Goal: Information Seeking & Learning: Learn about a topic

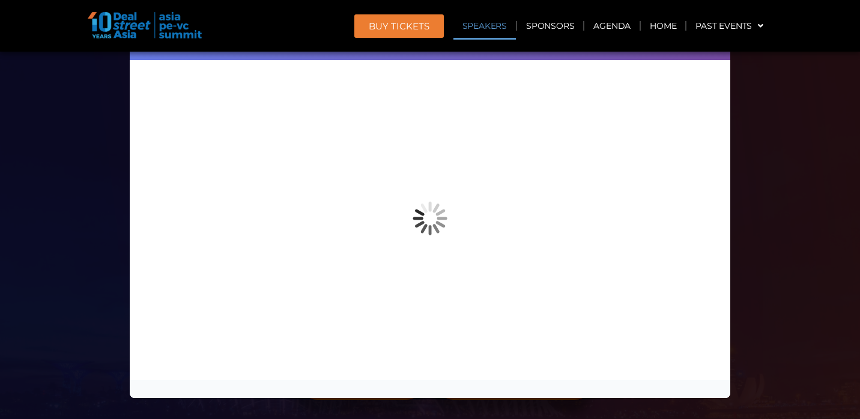
click at [780, 105] on div "Speaker Profile ×" at bounding box center [430, 209] width 860 height 419
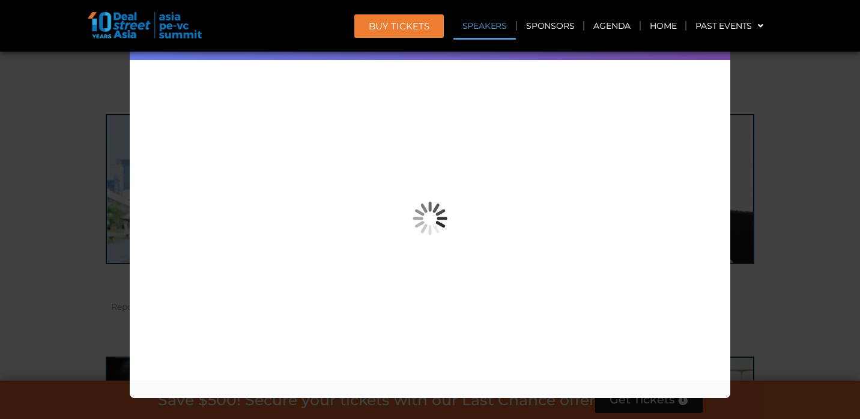
scroll to position [34, 0]
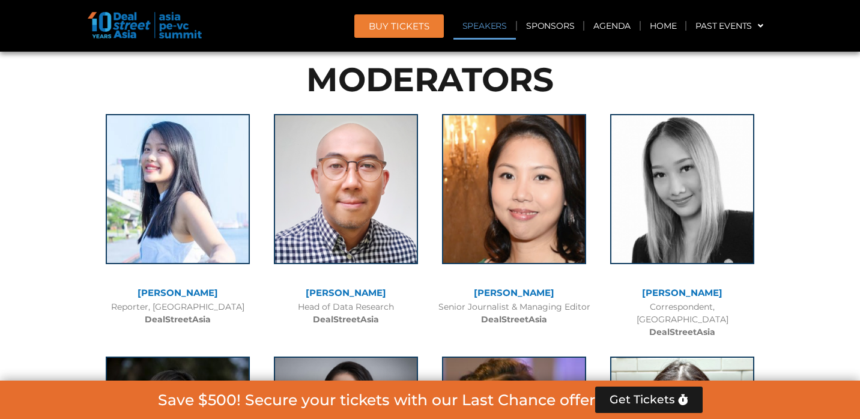
click at [487, 28] on link "Speakers" at bounding box center [484, 26] width 62 height 28
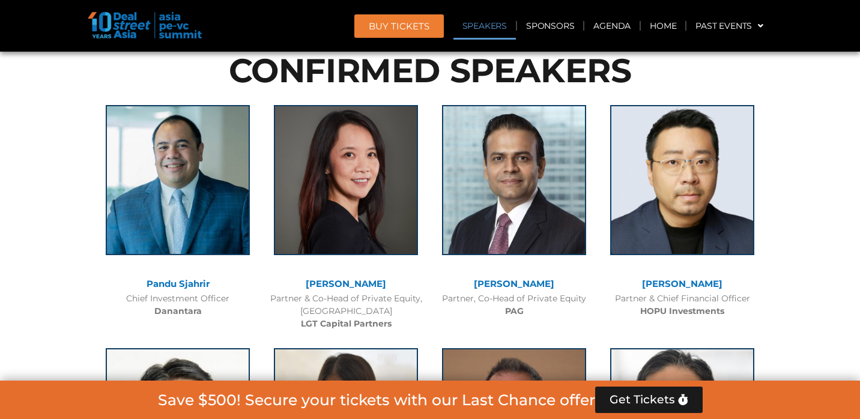
scroll to position [4592, 0]
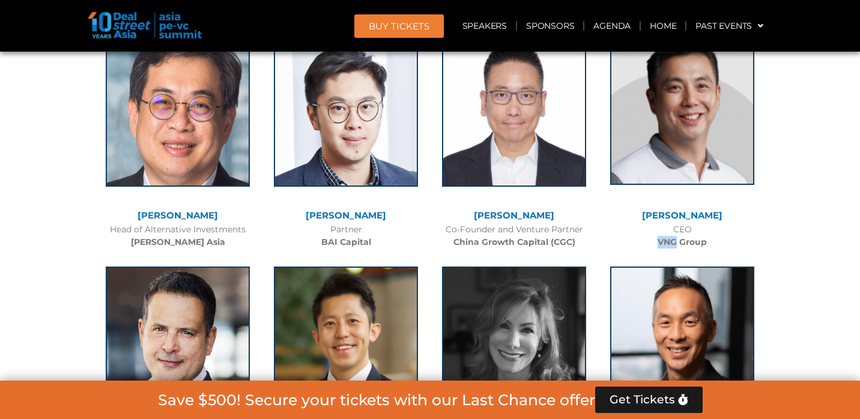
click at [682, 83] on img at bounding box center [682, 110] width 144 height 150
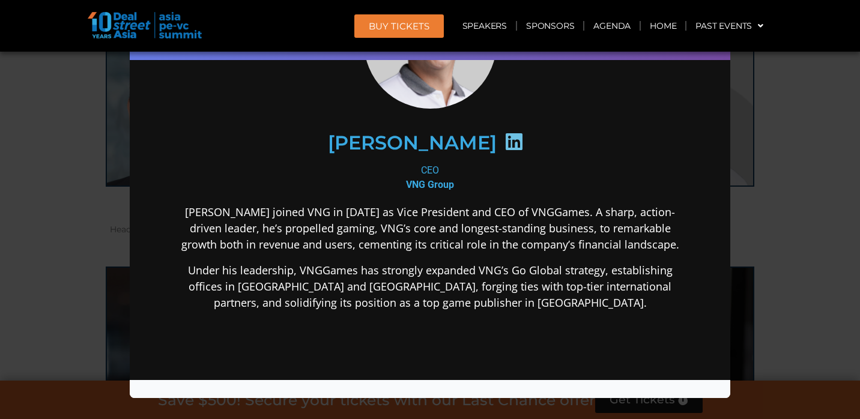
scroll to position [125, 0]
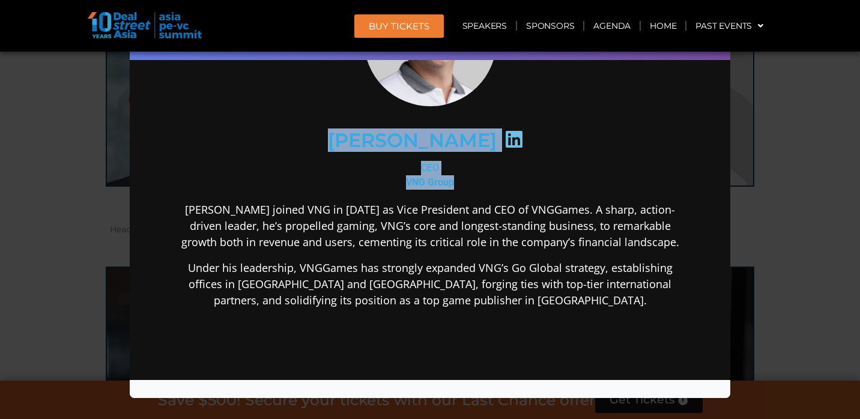
drag, startPoint x: 357, startPoint y: 137, endPoint x: 456, endPoint y: 177, distance: 106.7
click at [456, 177] on div "[PERSON_NAME] CEO VNG Group [PERSON_NAME] joined VNG in [DATE] as Vice Presiden…" at bounding box center [430, 235] width 519 height 526
copy div "[PERSON_NAME] CEO VNG Group"
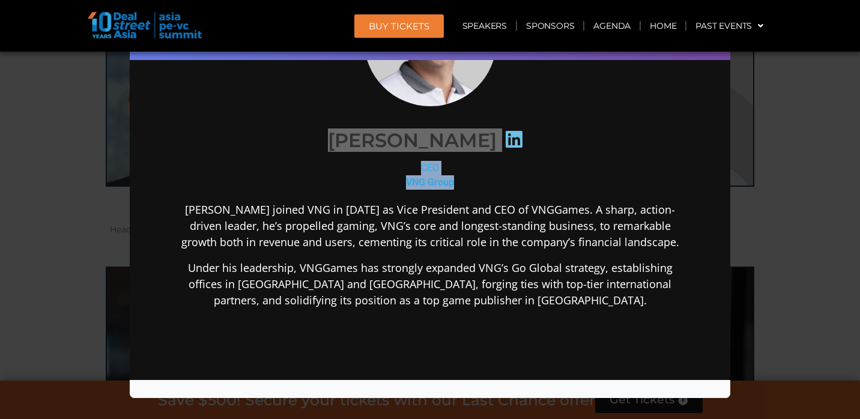
click at [832, 259] on div "Speaker Profile ×" at bounding box center [430, 209] width 860 height 419
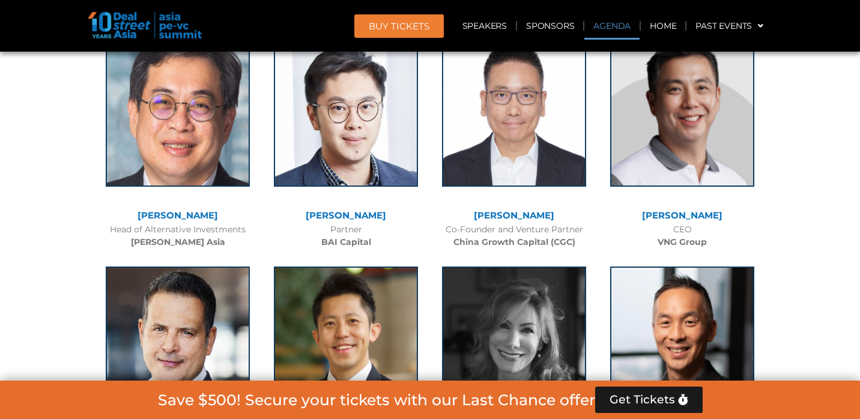
click at [612, 24] on link "Agenda" at bounding box center [611, 26] width 55 height 28
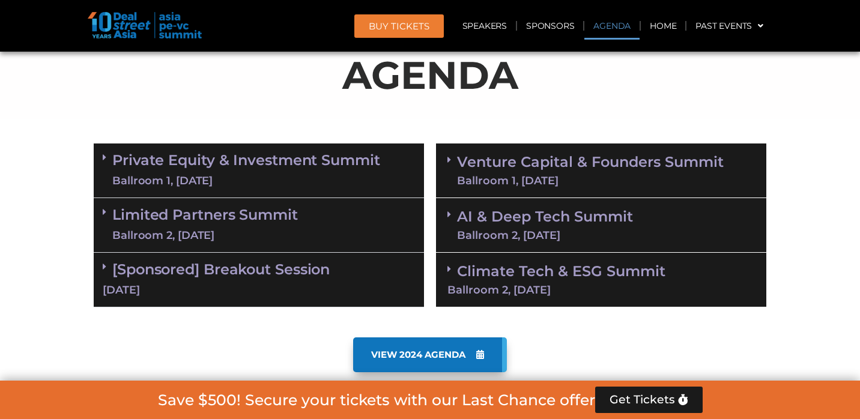
scroll to position [674, 0]
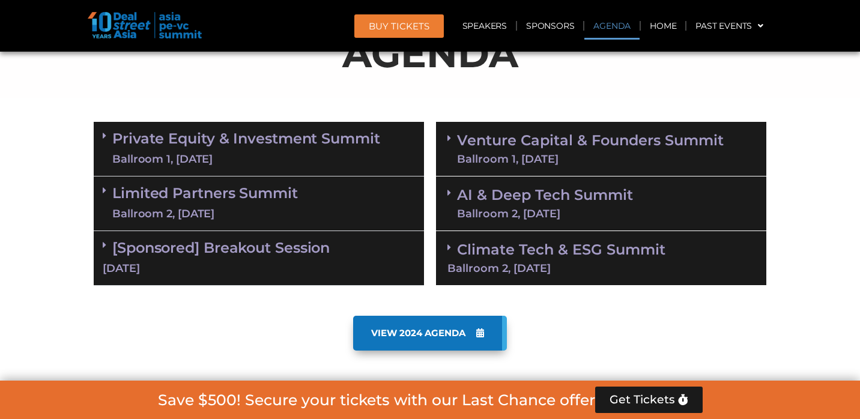
click at [285, 159] on div "Ballroom 1, [DATE]" at bounding box center [246, 159] width 268 height 15
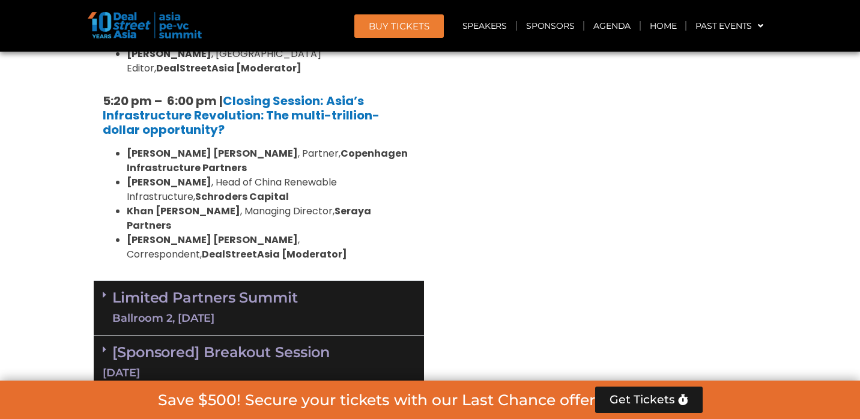
scroll to position [2390, 0]
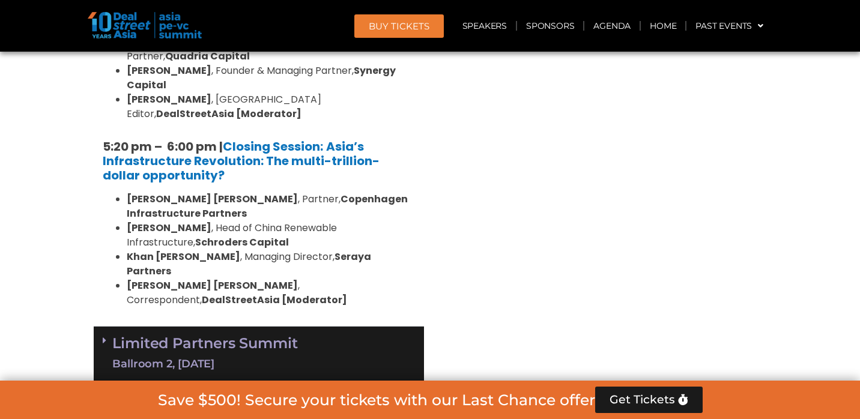
click at [310, 327] on div "Limited Partners [GEOGRAPHIC_DATA] 2, [DATE]" at bounding box center [259, 354] width 330 height 55
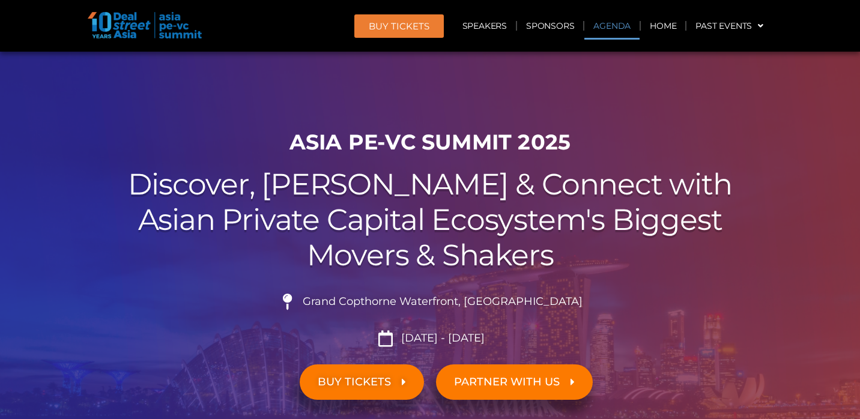
scroll to position [0, 0]
click at [608, 26] on link "Agenda" at bounding box center [611, 26] width 55 height 28
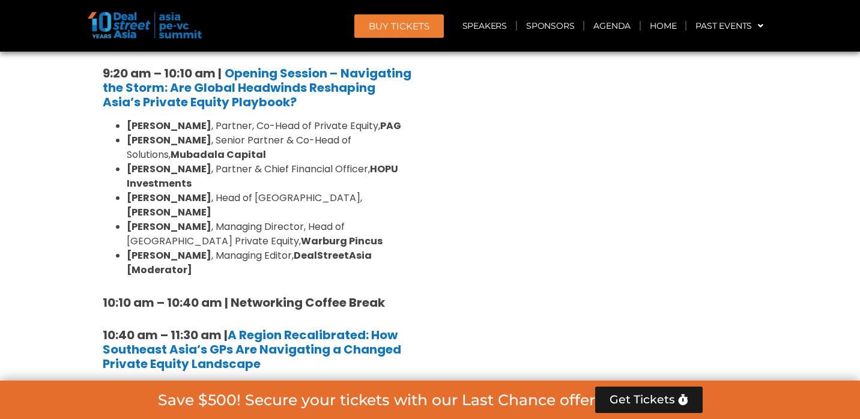
scroll to position [921, 0]
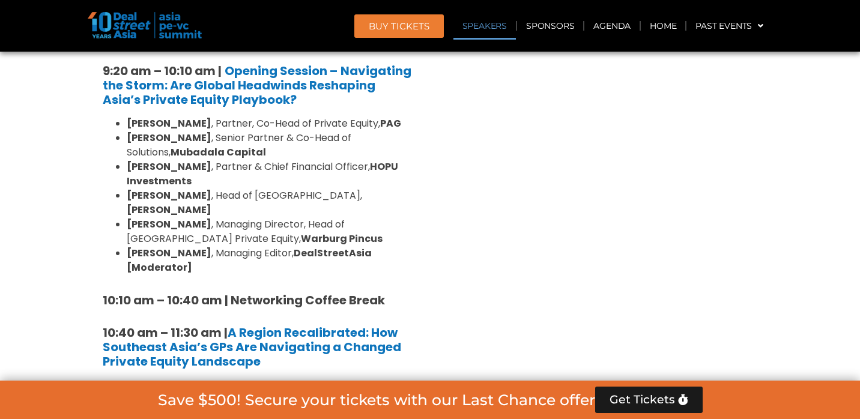
click at [472, 29] on link "Speakers" at bounding box center [484, 26] width 62 height 28
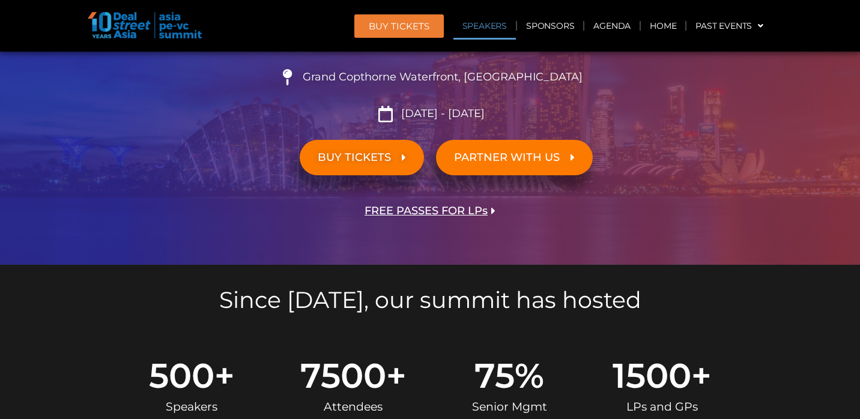
scroll to position [9131, 0]
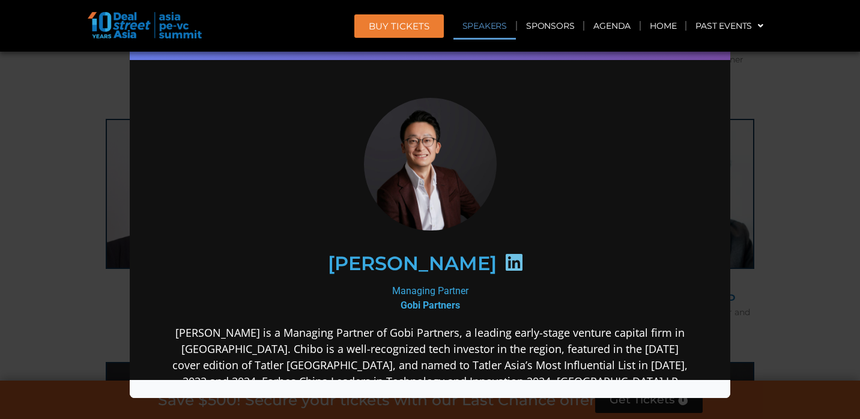
scroll to position [0, 0]
click at [504, 264] on icon at bounding box center [513, 261] width 19 height 19
